Goal: Task Accomplishment & Management: Manage account settings

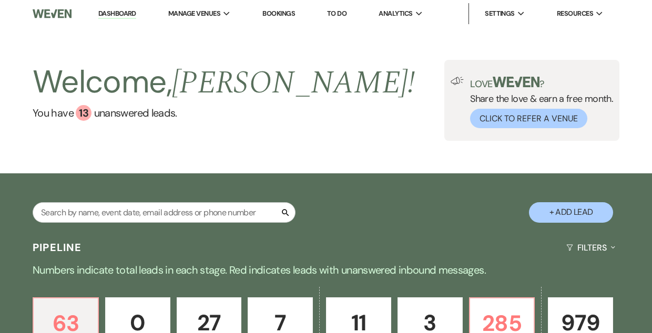
click at [284, 13] on link "Bookings" at bounding box center [278, 13] width 33 height 9
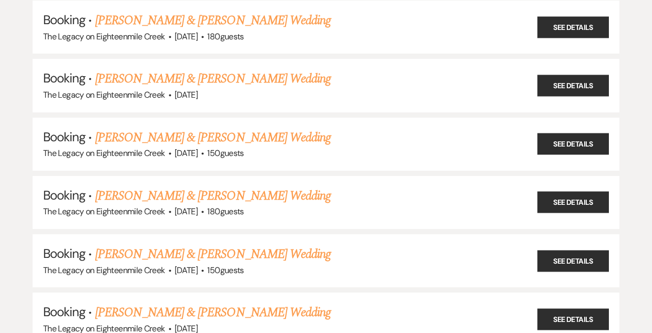
scroll to position [611, 0]
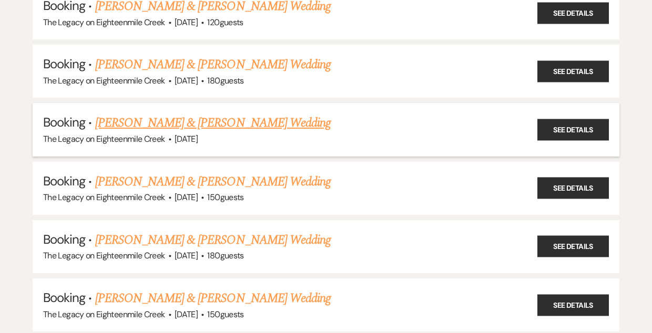
click at [201, 118] on link "[PERSON_NAME] & [PERSON_NAME] Wedding" at bounding box center [213, 123] width 236 height 19
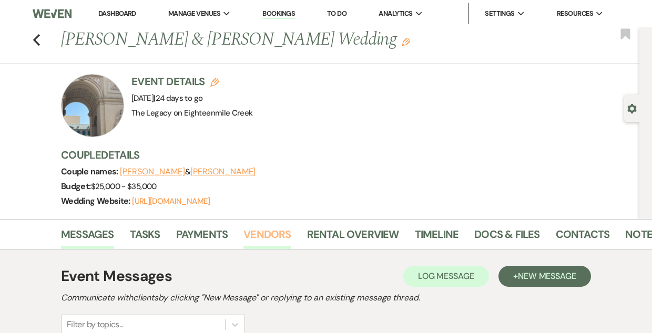
click at [273, 232] on link "Vendors" at bounding box center [266, 237] width 47 height 23
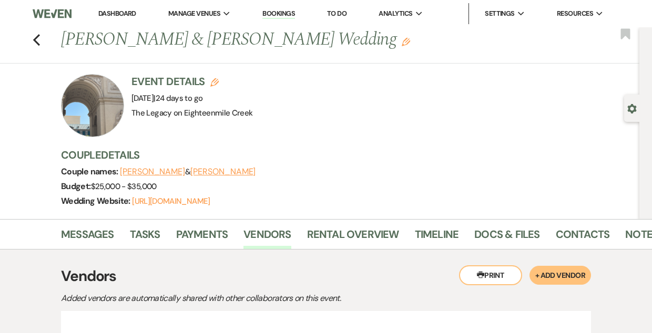
click at [496, 276] on button "Printer Print" at bounding box center [490, 276] width 63 height 20
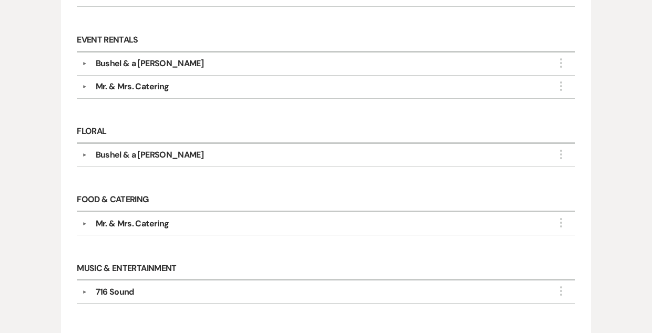
scroll to position [593, 0]
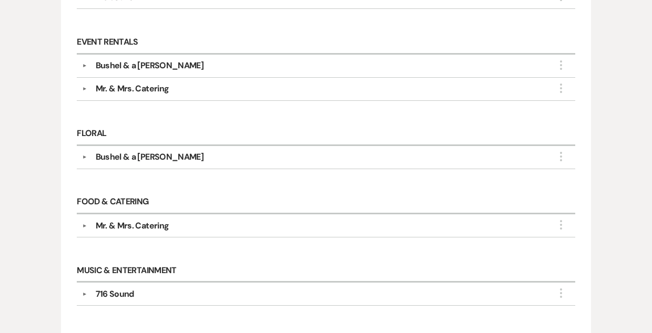
click at [252, 85] on div "Mr. & Mrs. Catering" at bounding box center [328, 89] width 483 height 13
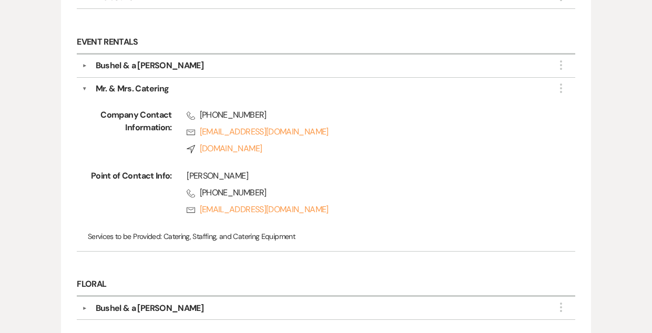
scroll to position [0, 0]
